Goal: Information Seeking & Learning: Learn about a topic

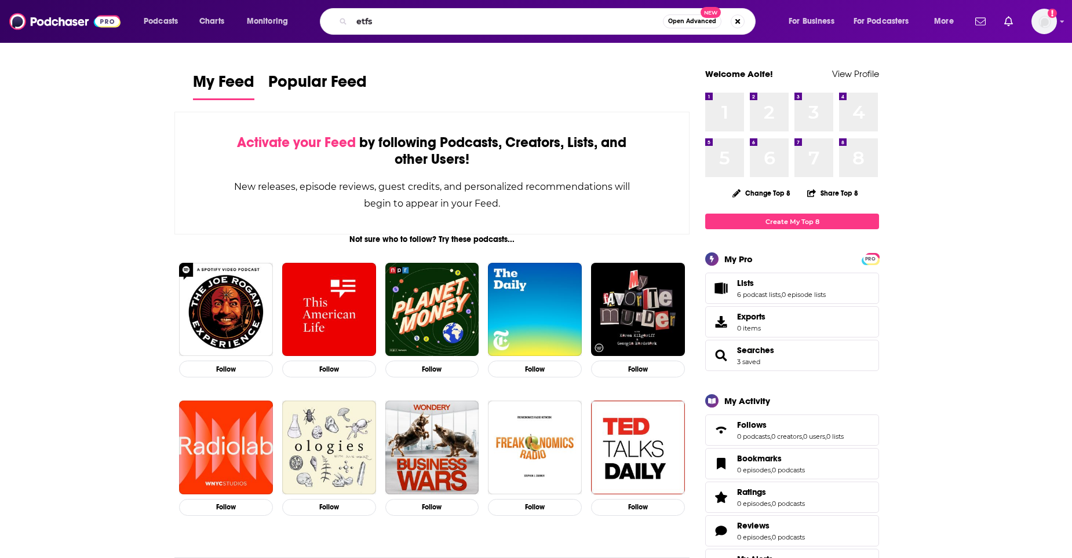
type input "etfs"
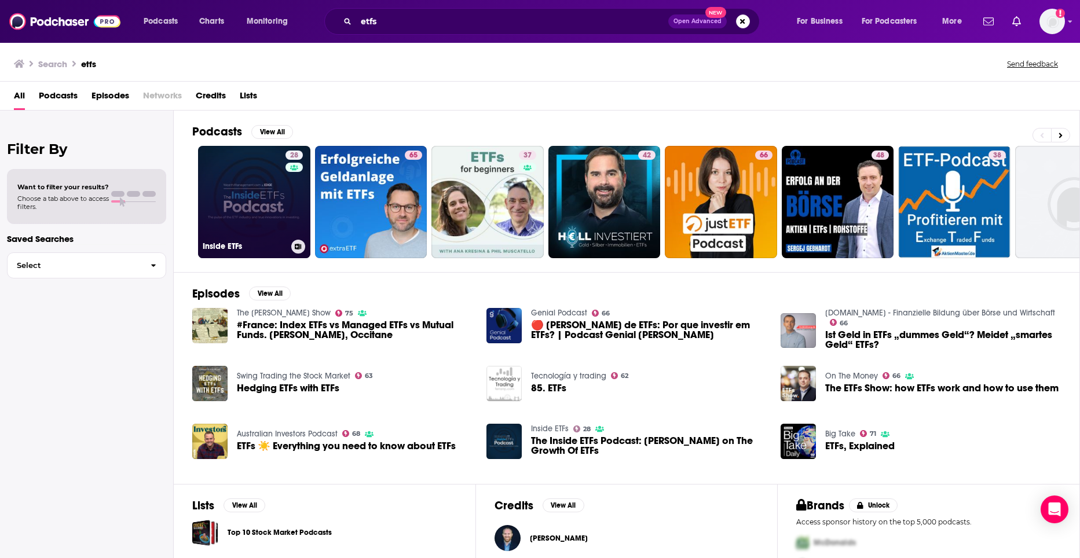
click at [255, 221] on link "28 Inside ETFs" at bounding box center [254, 202] width 112 height 112
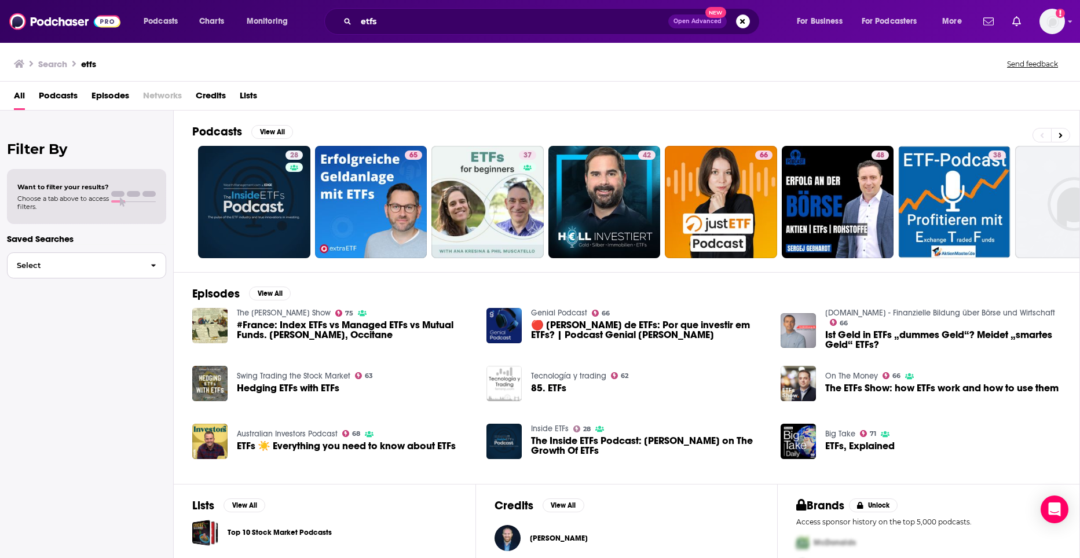
click at [93, 260] on button "Select" at bounding box center [86, 266] width 159 height 26
click at [76, 370] on div "Filter By Want to filter your results? Choose a tab above to access filters. Sa…" at bounding box center [87, 390] width 174 height 558
click at [77, 149] on h2 "Filter By" at bounding box center [86, 149] width 159 height 17
click at [74, 93] on span "Podcasts" at bounding box center [58, 98] width 39 height 24
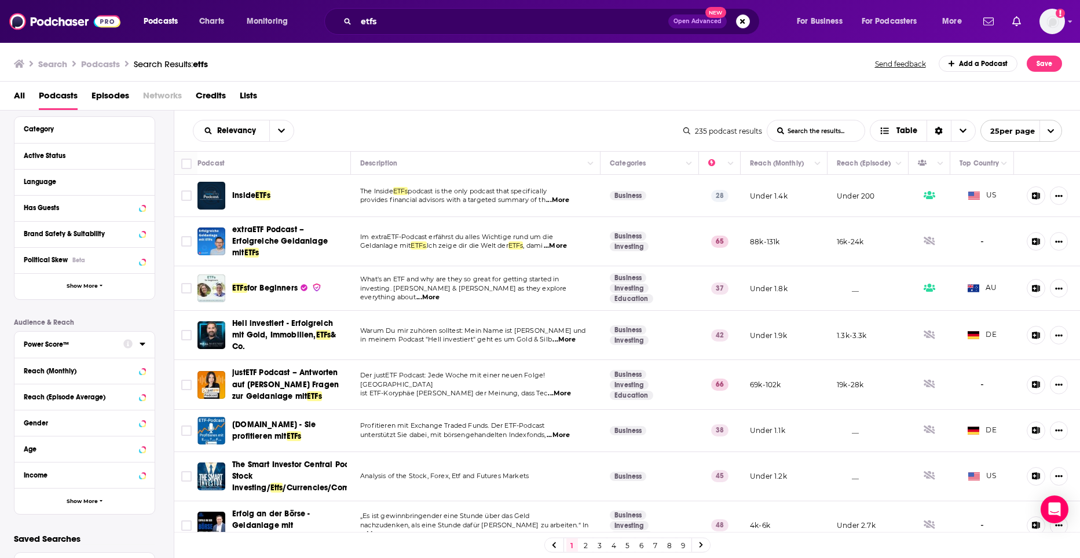
scroll to position [116, 0]
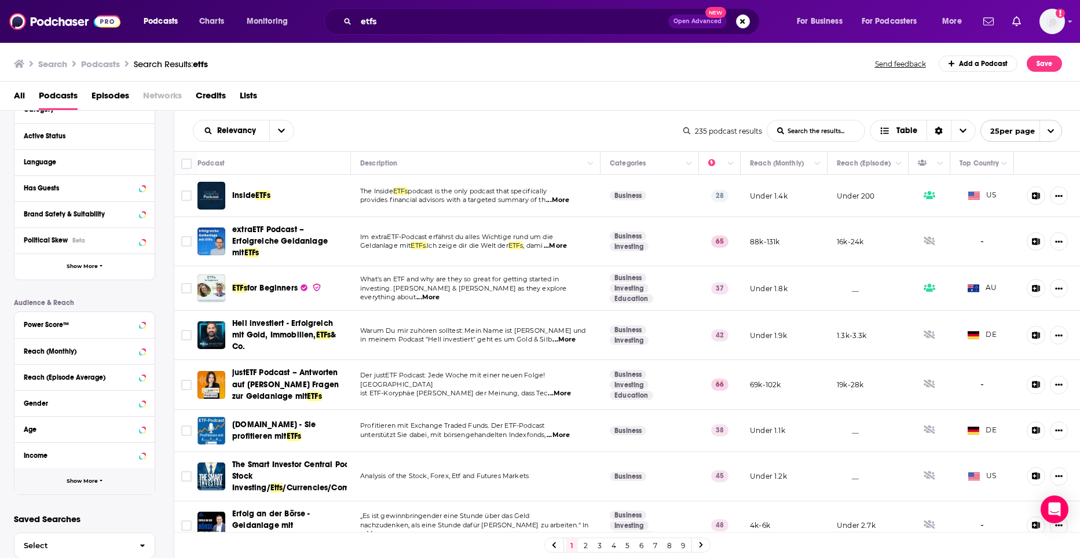
click at [100, 476] on button "Show More" at bounding box center [84, 482] width 140 height 26
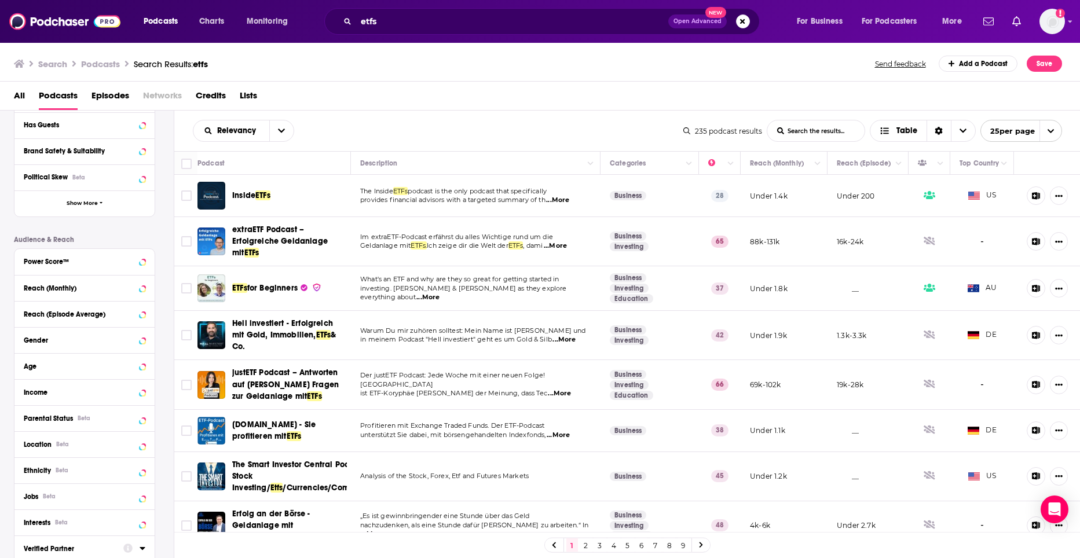
scroll to position [151, 0]
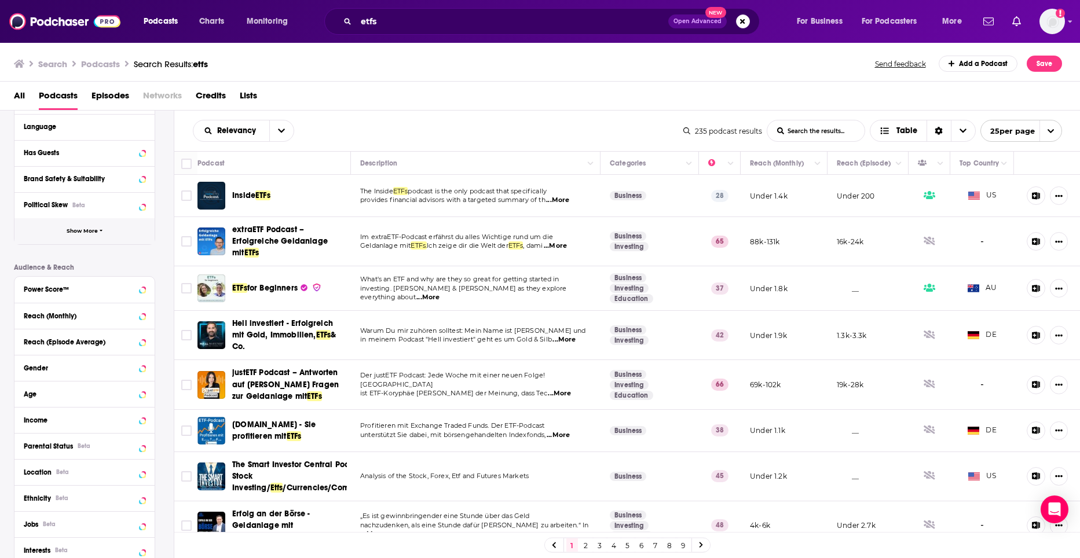
click at [85, 229] on span "Show More" at bounding box center [82, 231] width 31 height 6
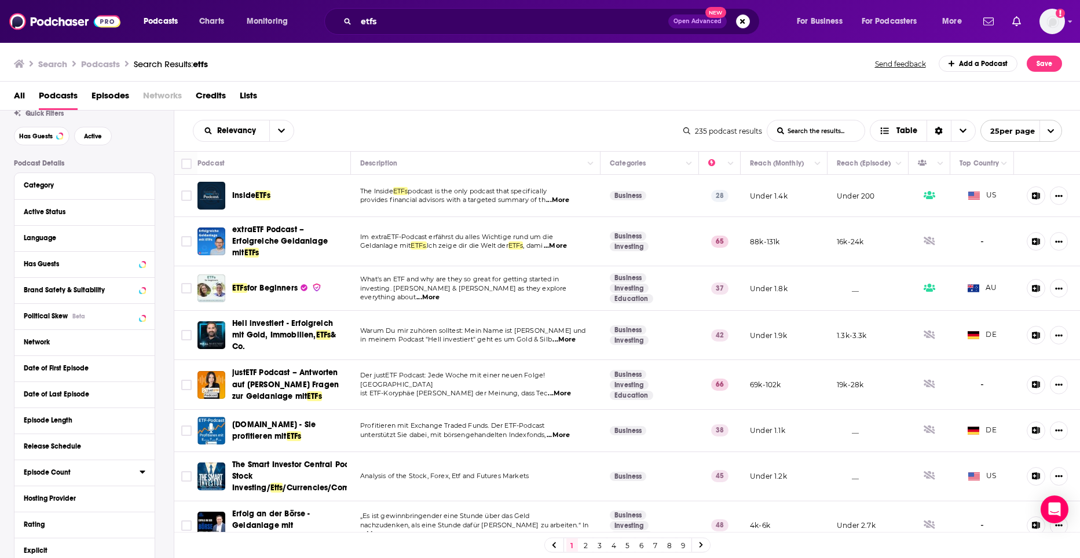
scroll to position [35, 0]
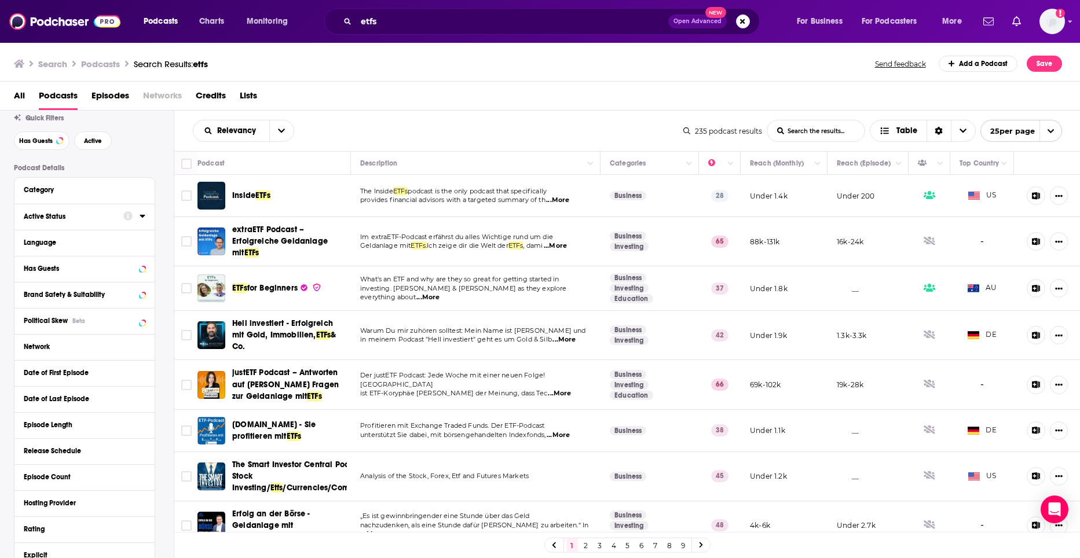
click at [74, 214] on div "Active Status" at bounding box center [70, 217] width 92 height 8
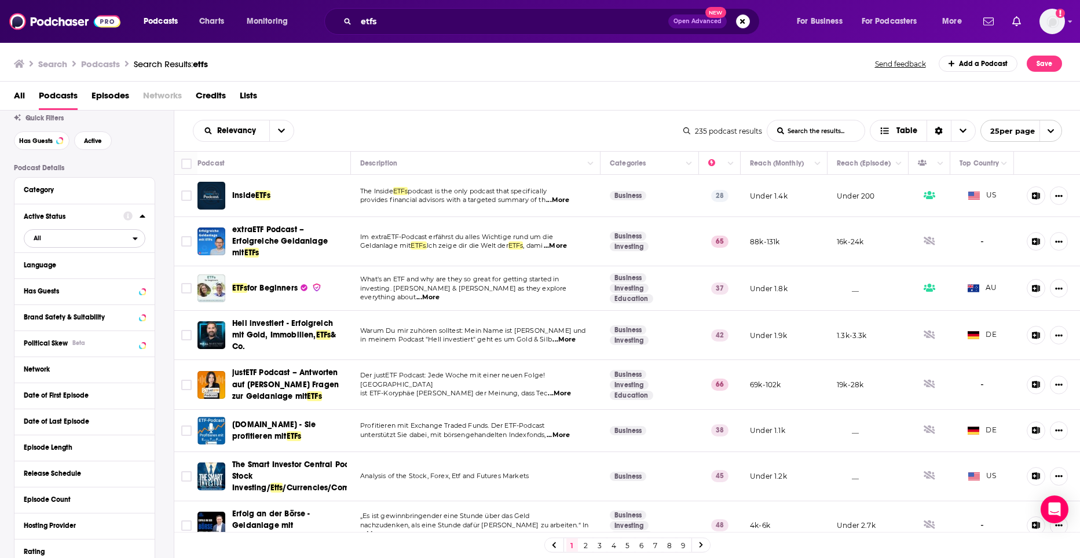
click at [133, 240] on icon "open menu" at bounding box center [135, 239] width 5 height 8
click at [143, 272] on span "90" at bounding box center [140, 276] width 8 height 8
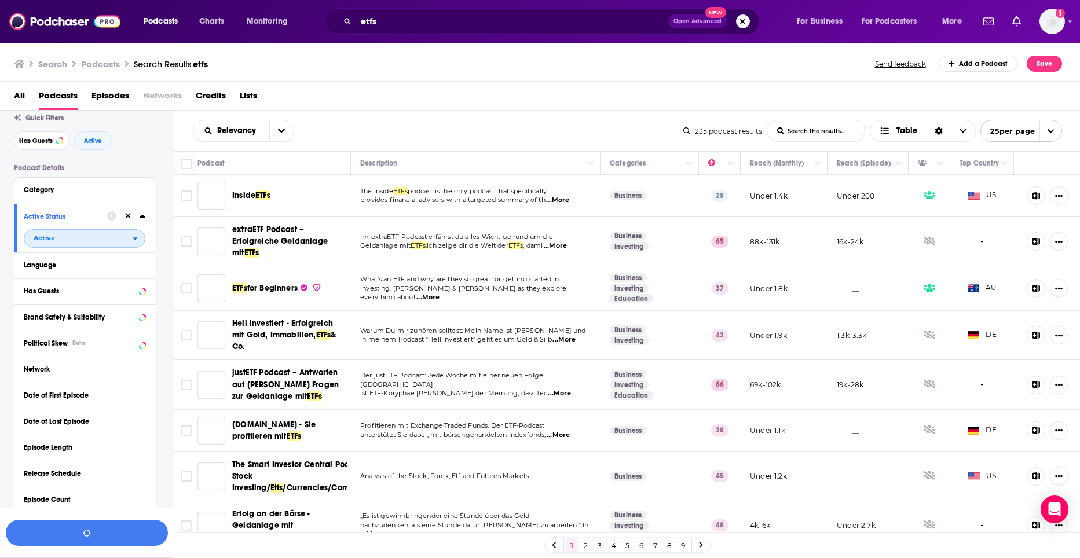
scroll to position [64, 0]
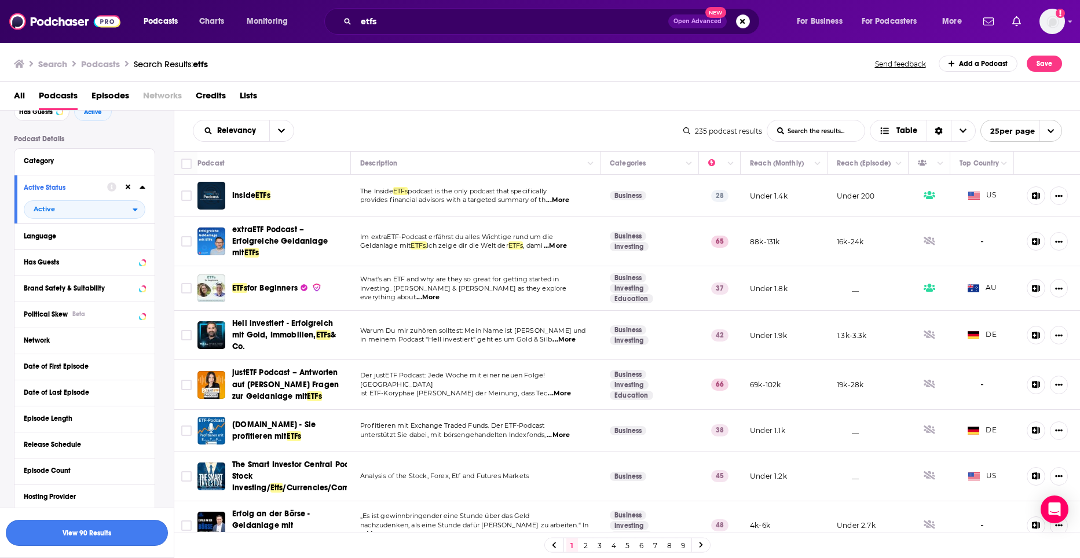
click at [81, 540] on button "View 90 Results" at bounding box center [87, 533] width 162 height 26
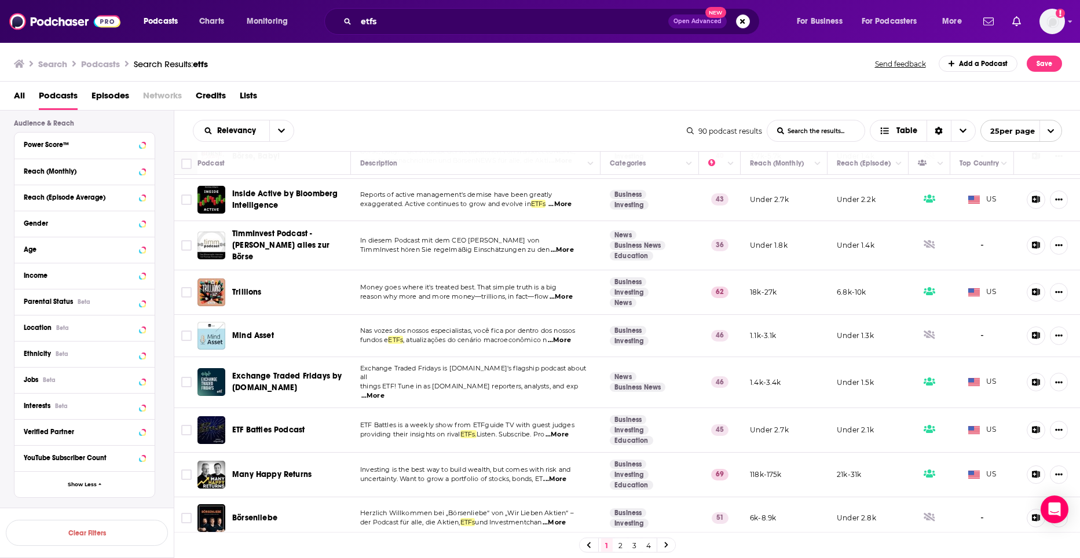
scroll to position [524, 0]
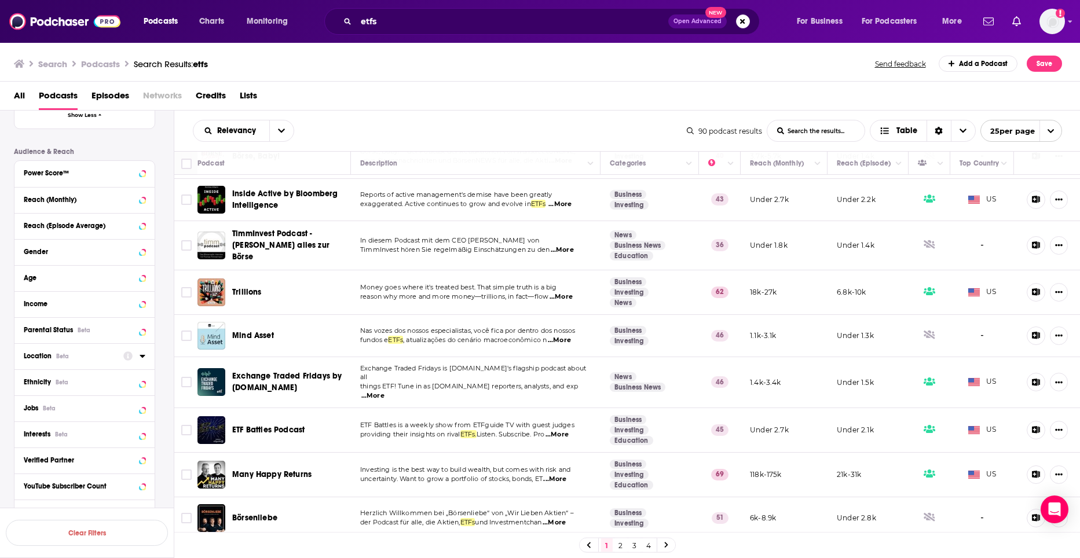
click at [144, 355] on icon at bounding box center [142, 356] width 5 height 3
click at [27, 417] on label at bounding box center [28, 421] width 9 height 9
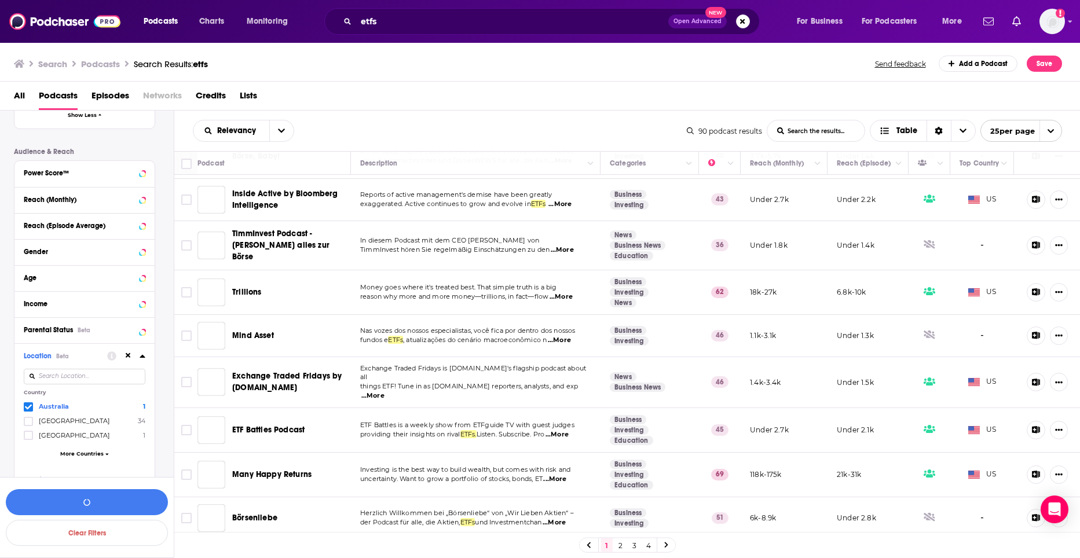
click at [31, 406] on icon at bounding box center [28, 406] width 7 height 5
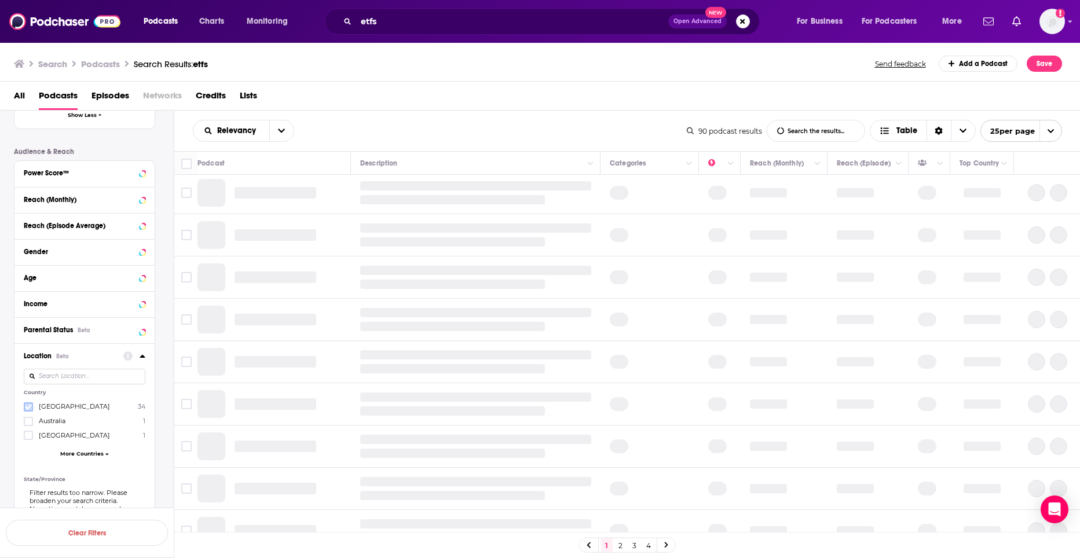
click at [28, 408] on icon at bounding box center [28, 406] width 7 height 5
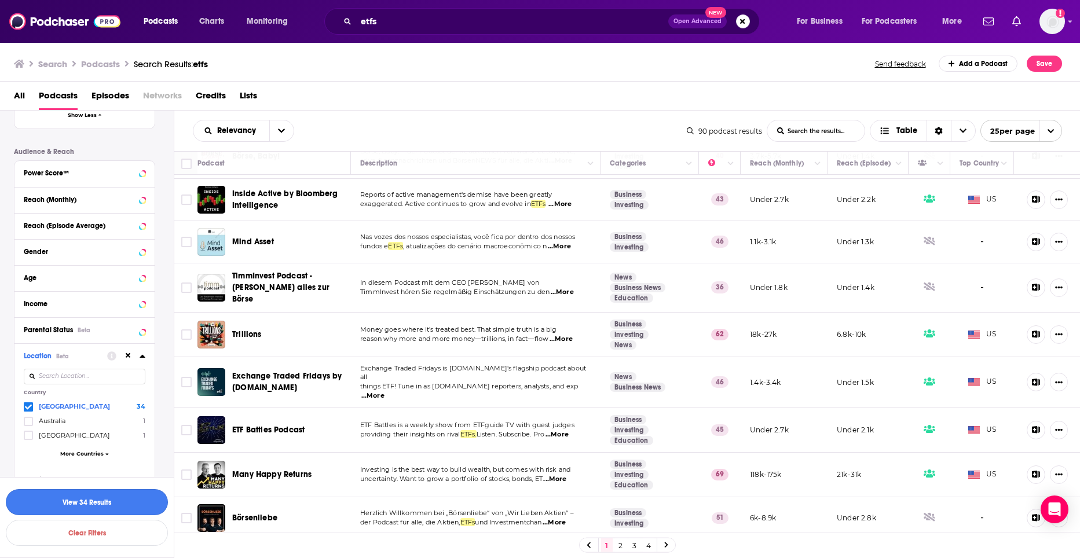
click at [110, 506] on button "View 34 Results" at bounding box center [87, 503] width 162 height 26
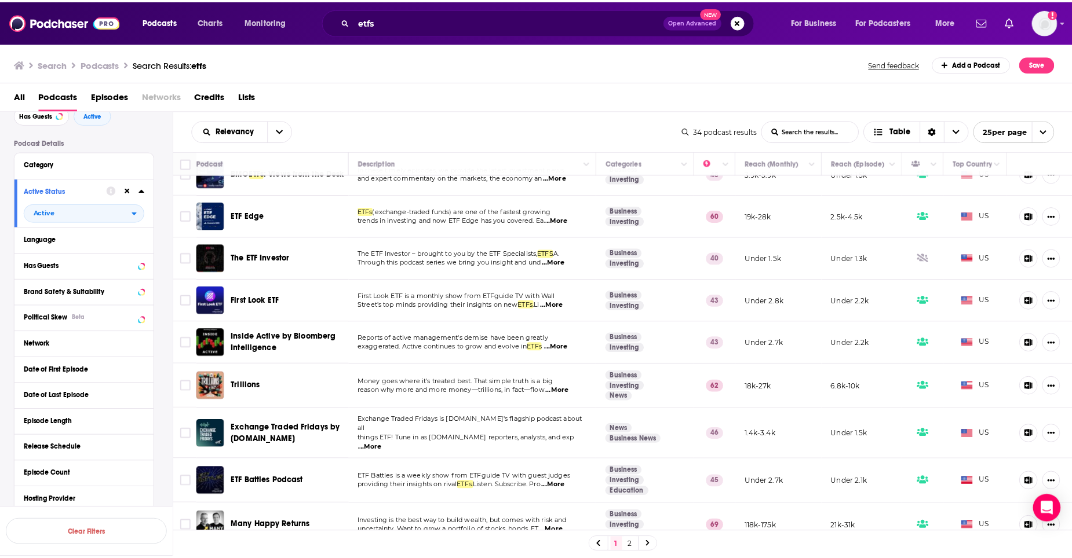
scroll to position [58, 0]
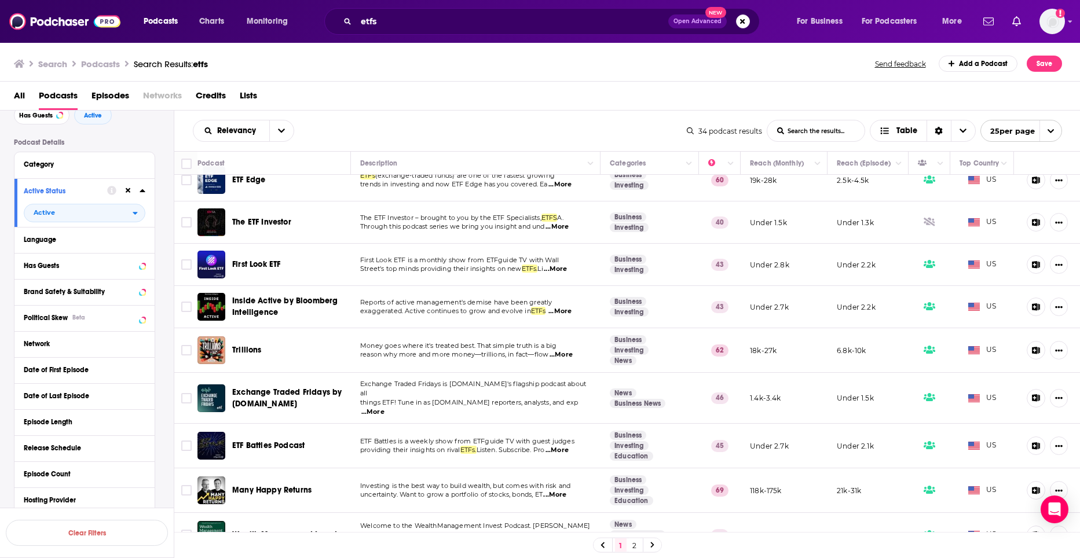
click at [259, 347] on span "Trillions" at bounding box center [247, 350] width 30 height 10
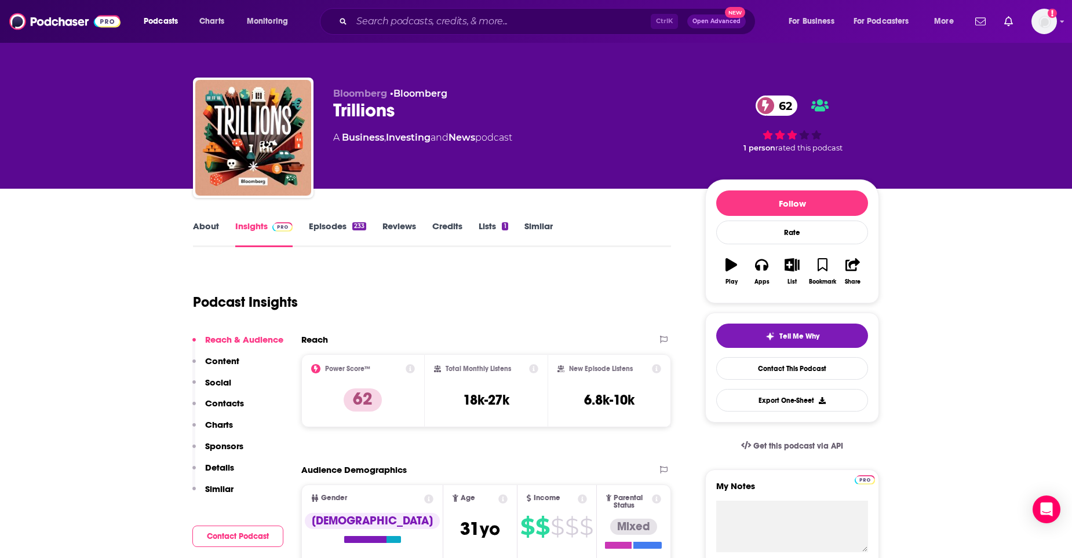
click at [209, 228] on link "About" at bounding box center [206, 234] width 26 height 27
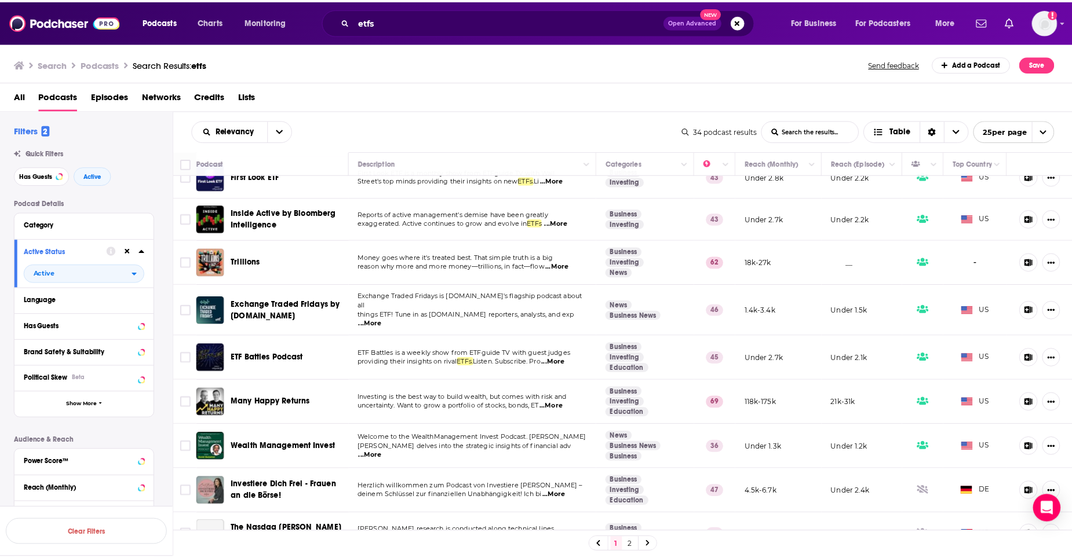
scroll to position [174, 0]
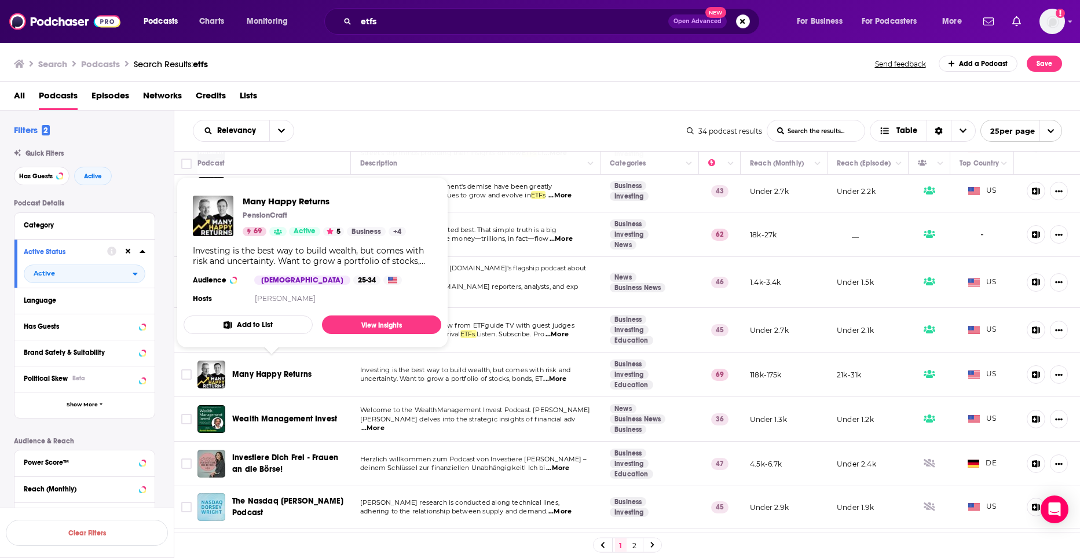
click at [290, 370] on span "Many Happy Returns" at bounding box center [271, 375] width 79 height 10
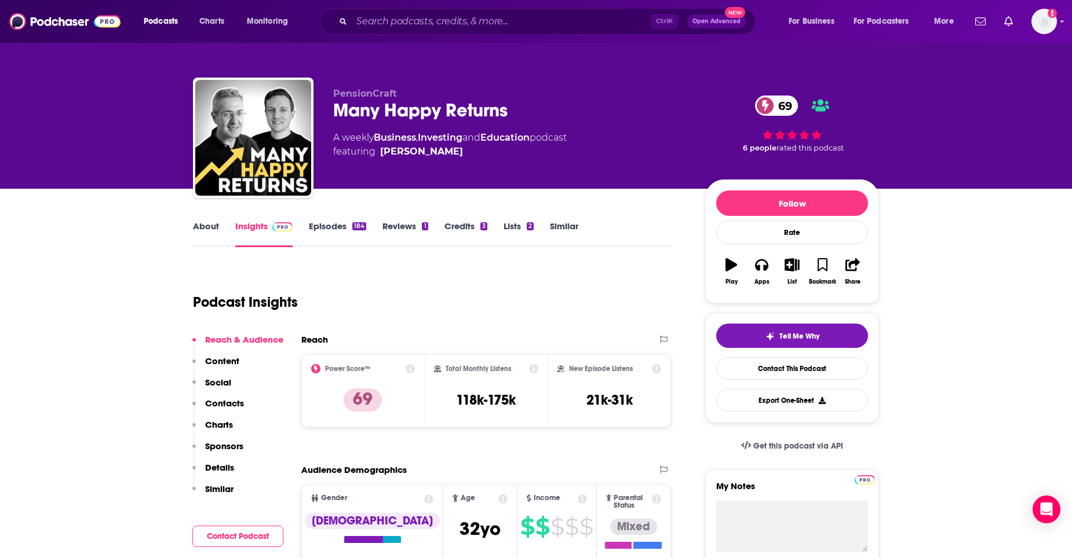
click at [218, 224] on link "About" at bounding box center [206, 234] width 26 height 27
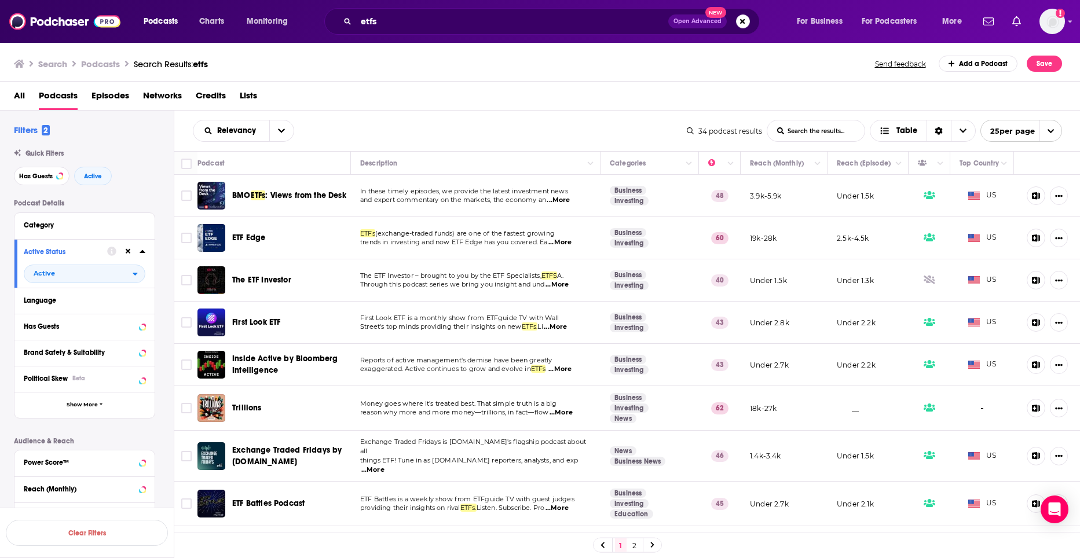
click at [255, 407] on span "Trillions" at bounding box center [247, 408] width 30 height 10
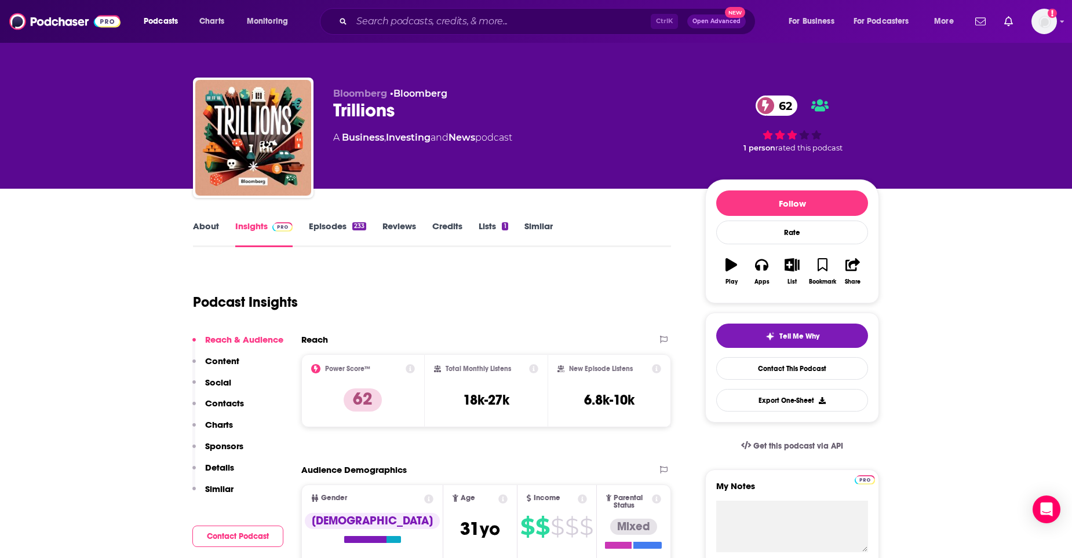
click at [213, 223] on link "About" at bounding box center [206, 234] width 26 height 27
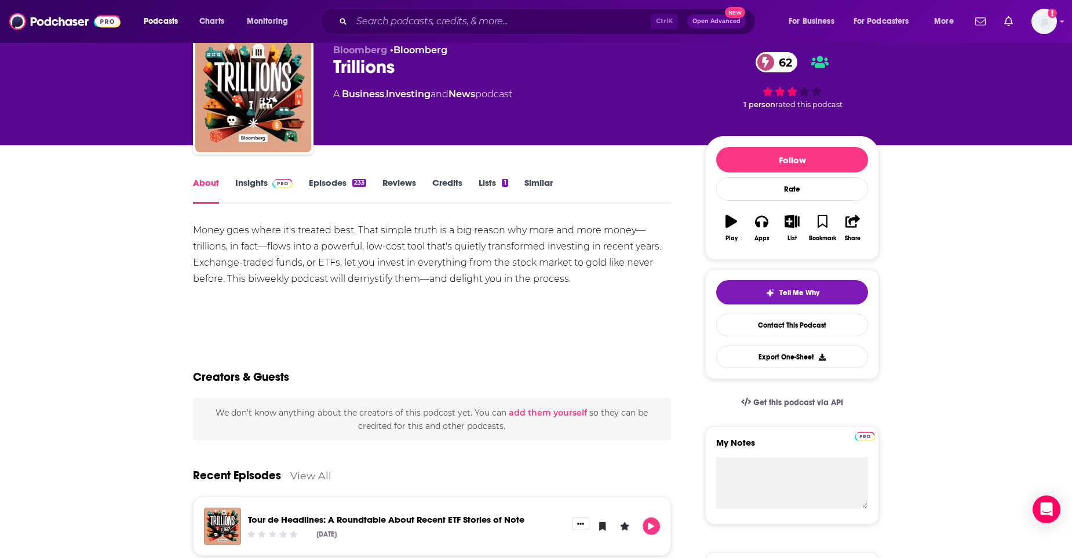
scroll to position [116, 0]
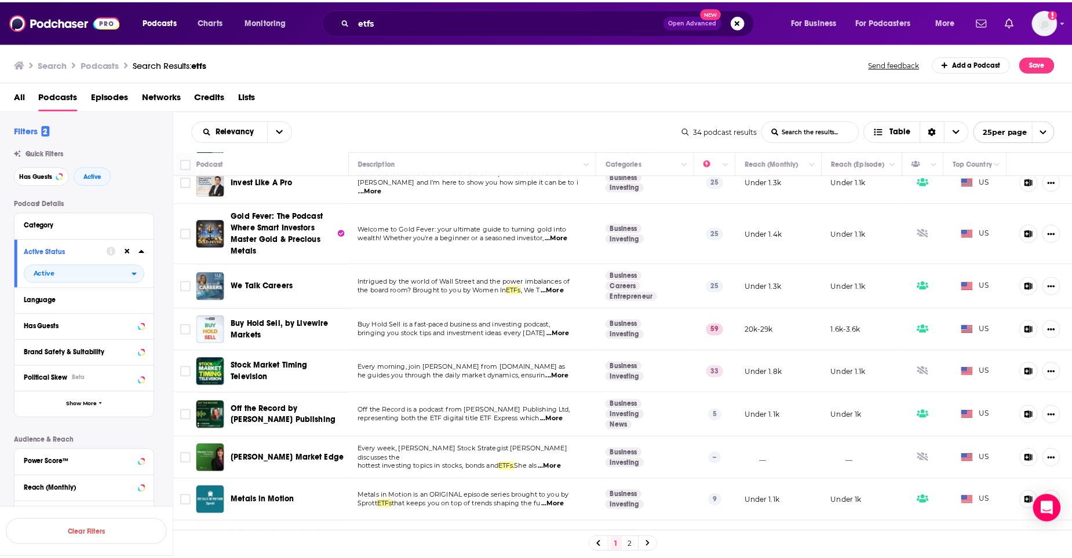
scroll to position [745, 0]
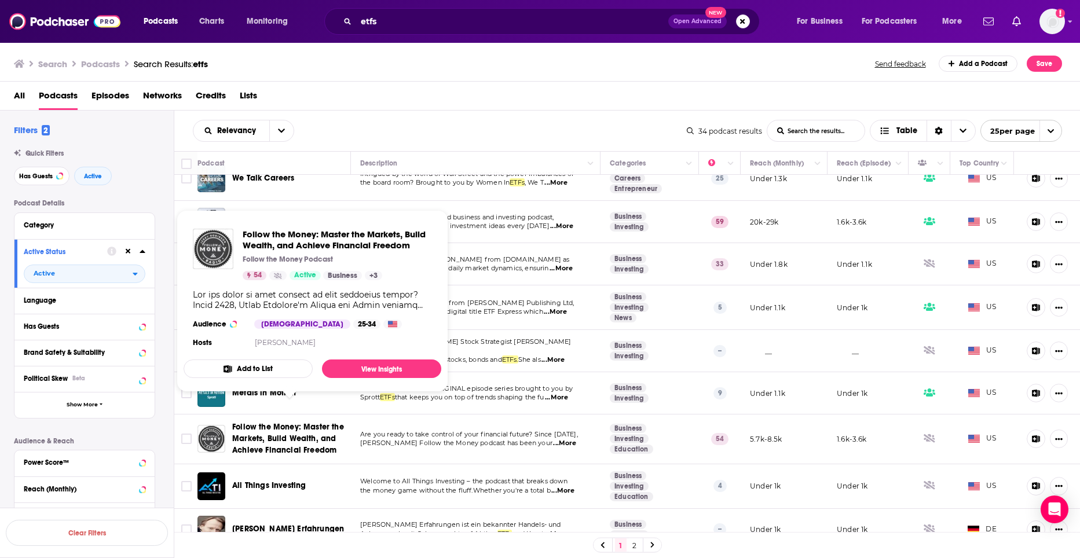
click at [273, 422] on span "Follow the Money: Master the Markets, Build Wealth, and Achieve Financial Freed…" at bounding box center [289, 439] width 115 height 35
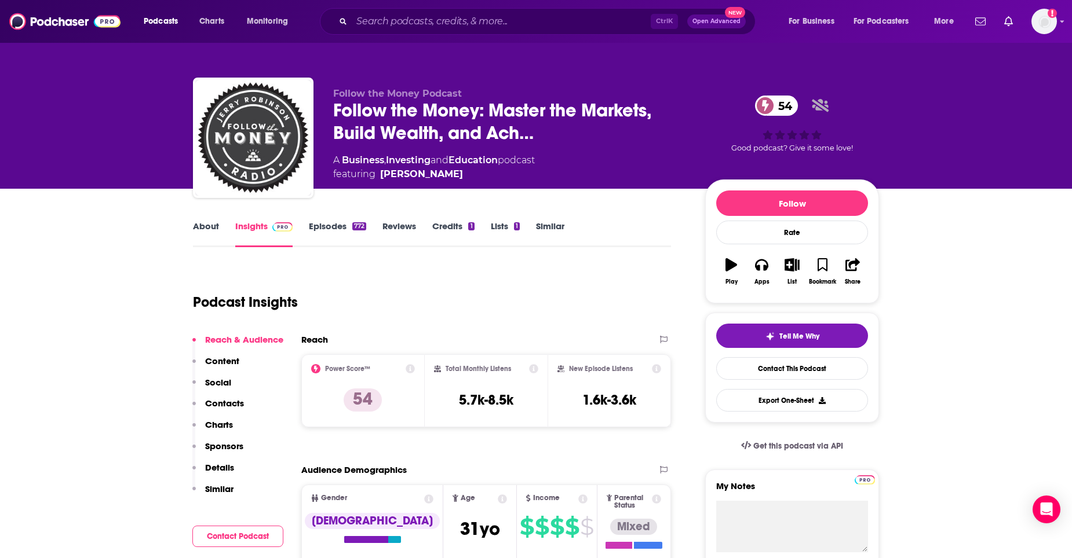
click at [213, 228] on link "About" at bounding box center [206, 234] width 26 height 27
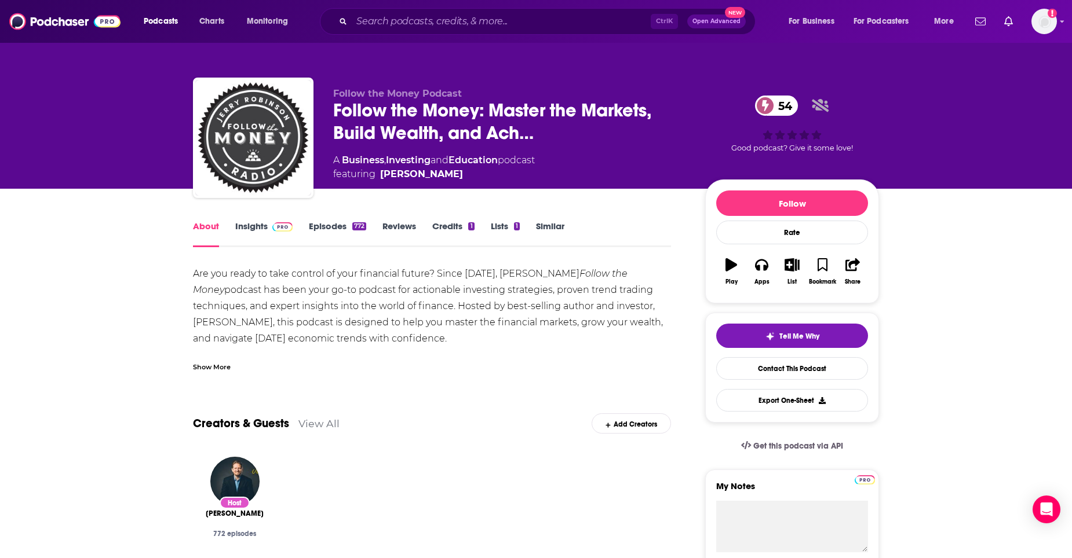
click at [286, 229] on img at bounding box center [282, 226] width 20 height 9
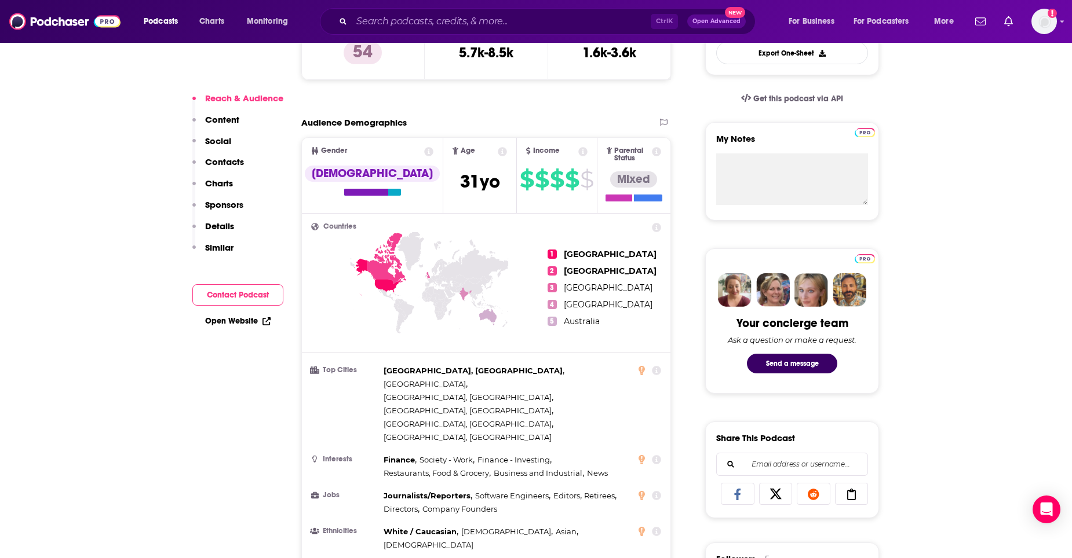
scroll to position [58, 0]
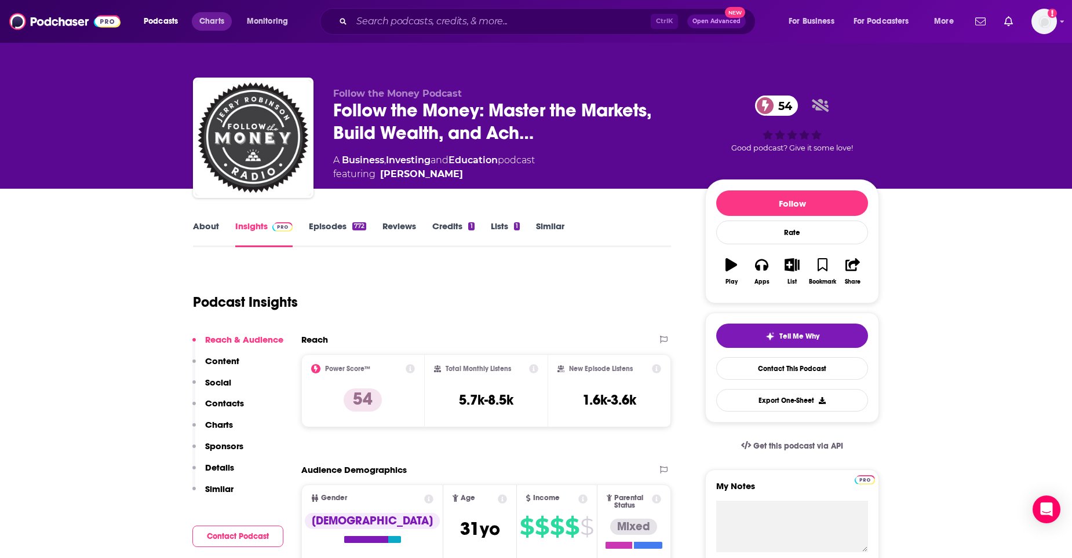
scroll to position [174, 0]
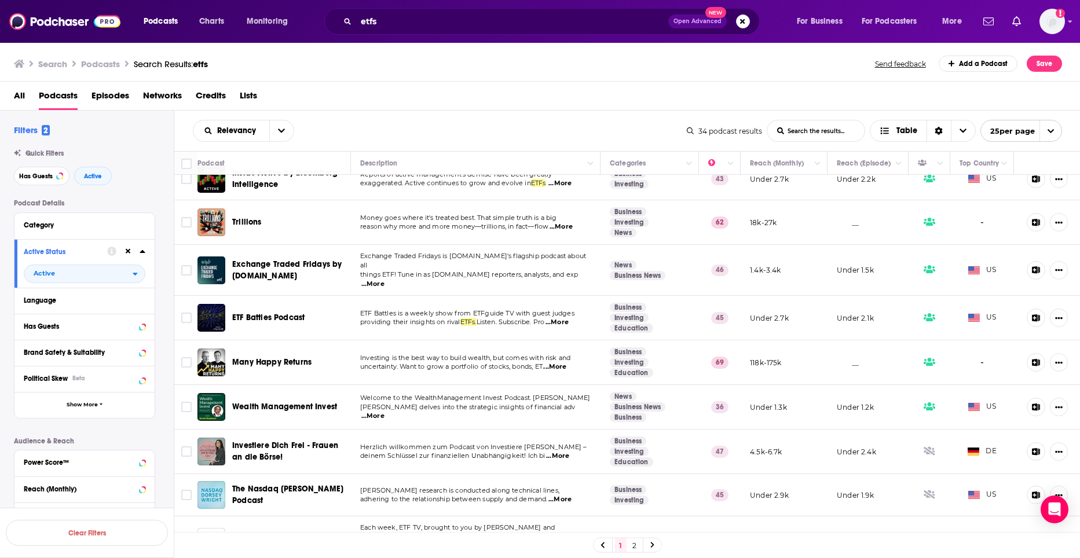
scroll to position [290, 0]
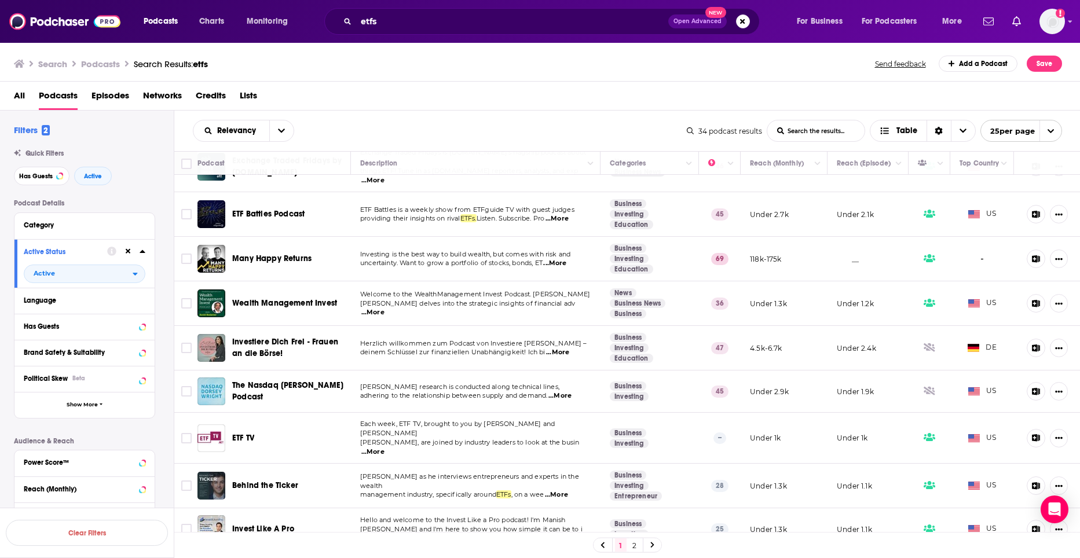
click at [634, 549] on link "2" at bounding box center [635, 546] width 12 height 14
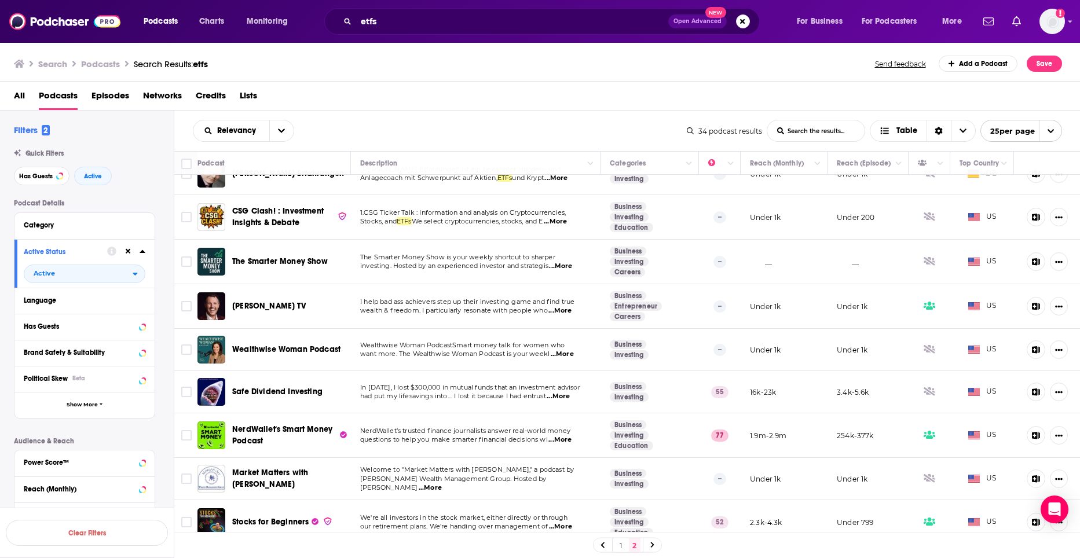
scroll to position [34, 0]
